Goal: Task Accomplishment & Management: Use online tool/utility

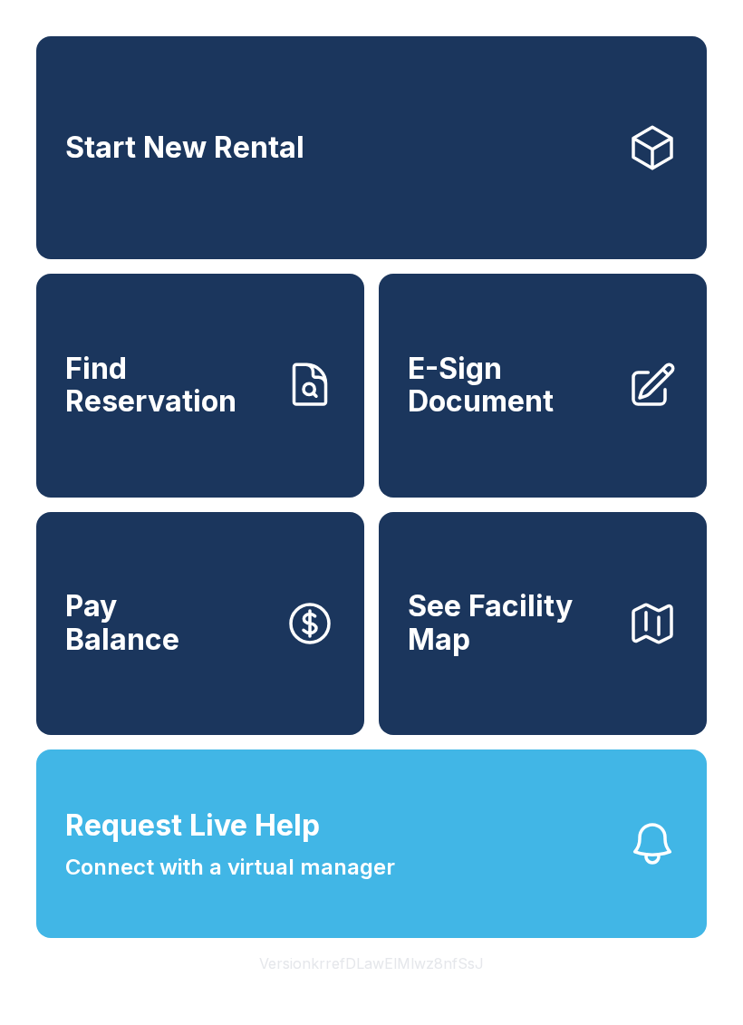
click at [496, 900] on button "Request Live Help Connect with a virtual manager" at bounding box center [371, 843] width 671 height 188
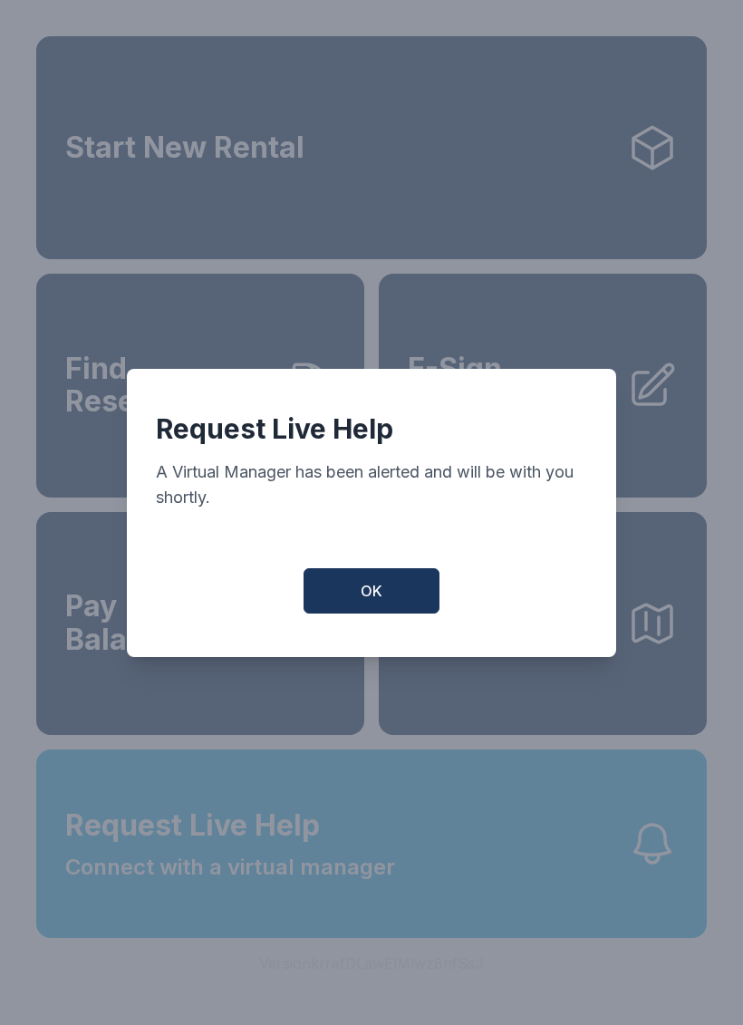
click at [420, 594] on button "OK" at bounding box center [372, 590] width 136 height 45
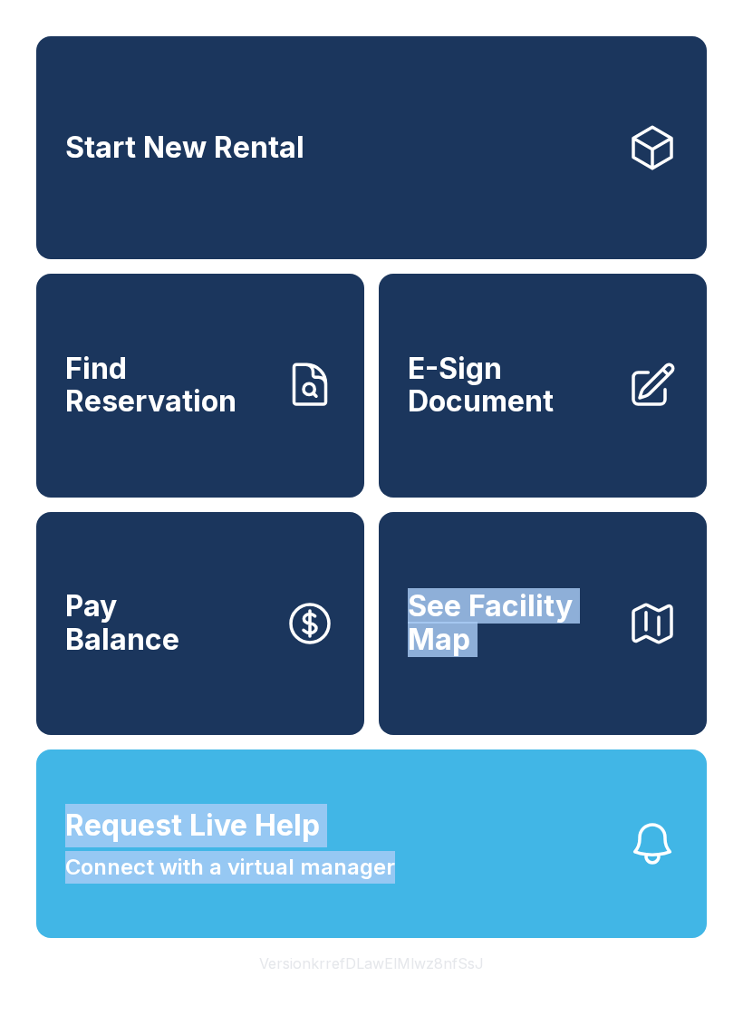
click at [652, 410] on icon at bounding box center [652, 385] width 51 height 51
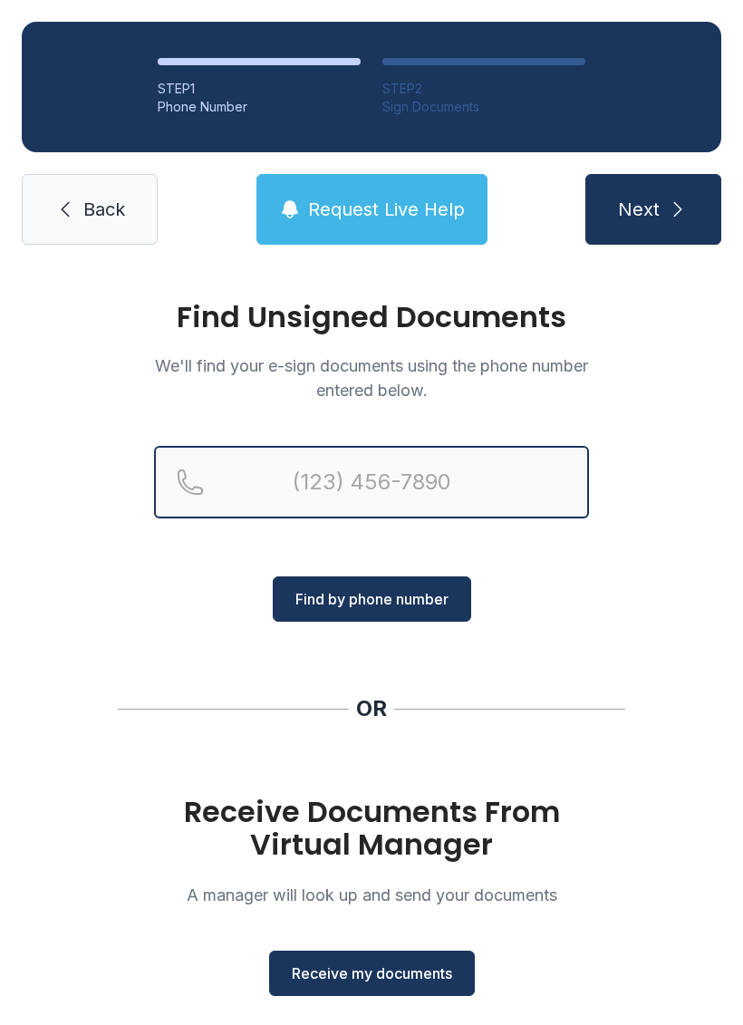
click at [489, 475] on input "Reservation phone number" at bounding box center [371, 482] width 435 height 72
type input "[PHONE_NUMBER]"
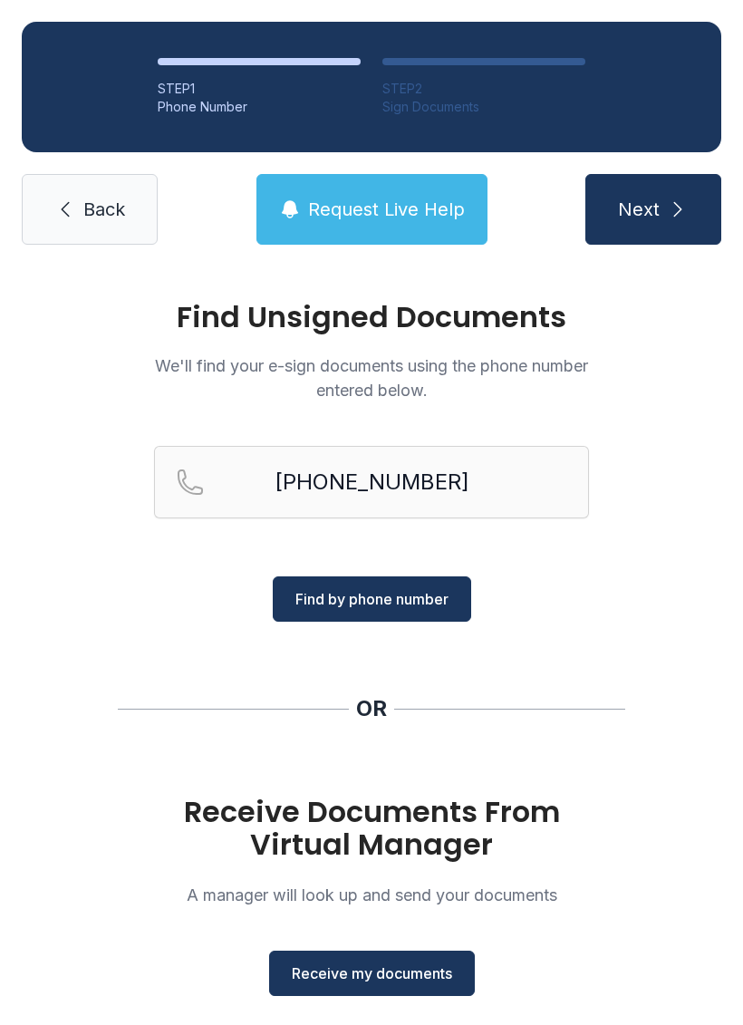
click at [674, 641] on div "Find Unsigned Documents We'll find your e-sign documents using the phone number…" at bounding box center [371, 667] width 743 height 802
click at [446, 973] on span "Receive my documents" at bounding box center [372, 973] width 160 height 22
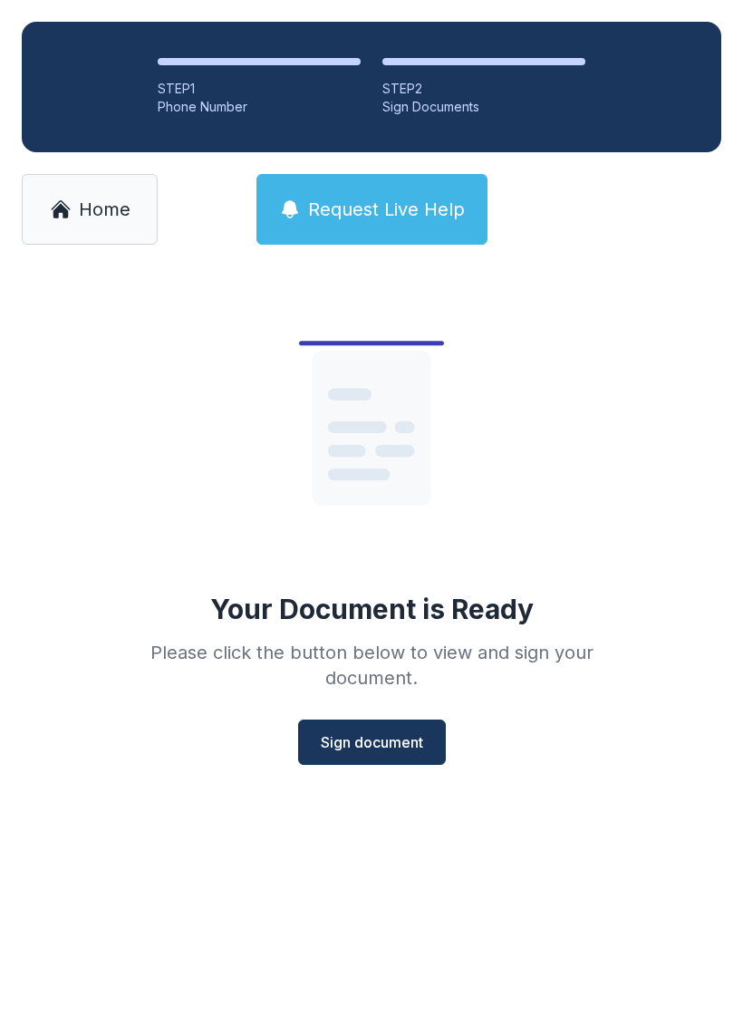
click at [386, 744] on span "Sign document" at bounding box center [372, 742] width 102 height 22
click at [110, 212] on span "Home" at bounding box center [105, 209] width 52 height 25
